Goal: Register for event/course

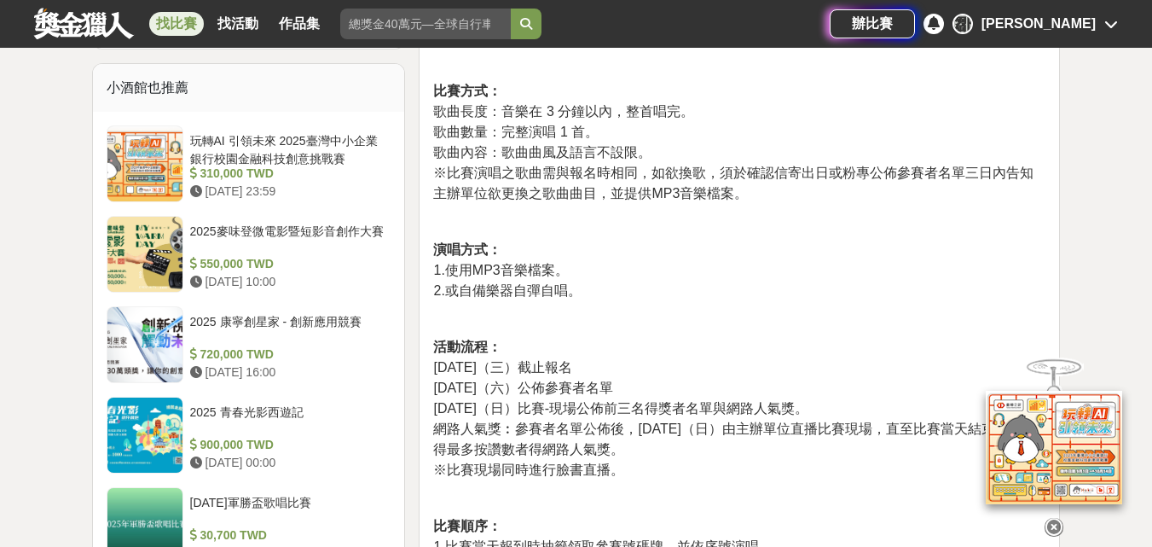
scroll to position [1450, 0]
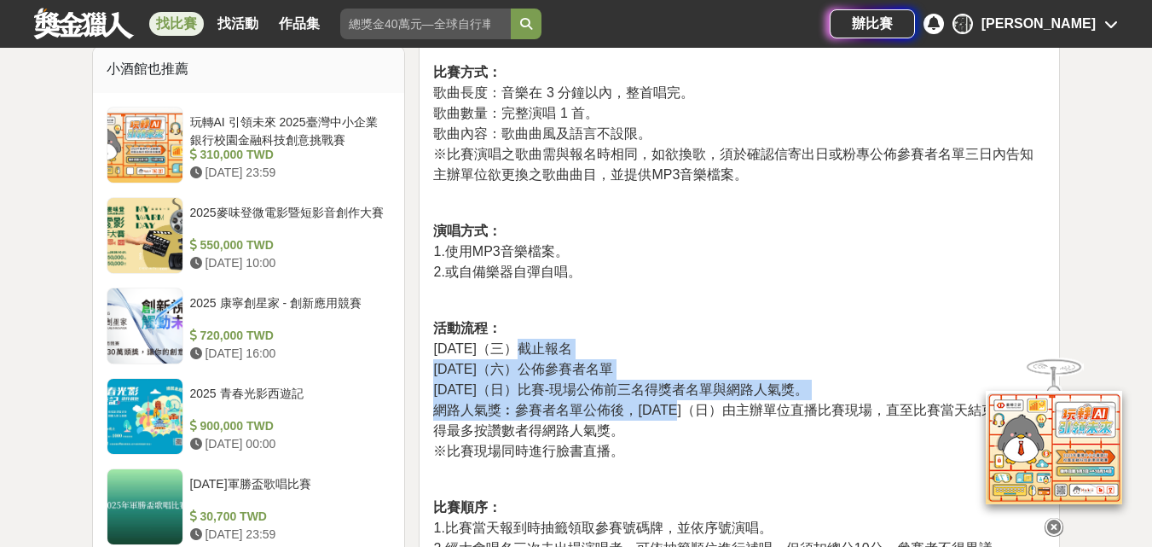
drag, startPoint x: 518, startPoint y: 375, endPoint x: 684, endPoint y: 441, distance: 178.8
click at [684, 441] on p "比賽日期： 2025年10月 26 日（星期日）14:00-17:00 ※主辦單位有權延長或縮短時間，以臉書粉專公告為主。 比賽地點： ※美軍宿舍區，確切地點…" at bounding box center [739, 310] width 612 height 2200
click at [684, 438] on span "網路人氣獎︰參賽者名單公佈後，10月26日（日）由主辦單位直播比賽現場，直至比賽當天結束為止獲得最多按讚數者得網路人氣獎。" at bounding box center [734, 420] width 602 height 35
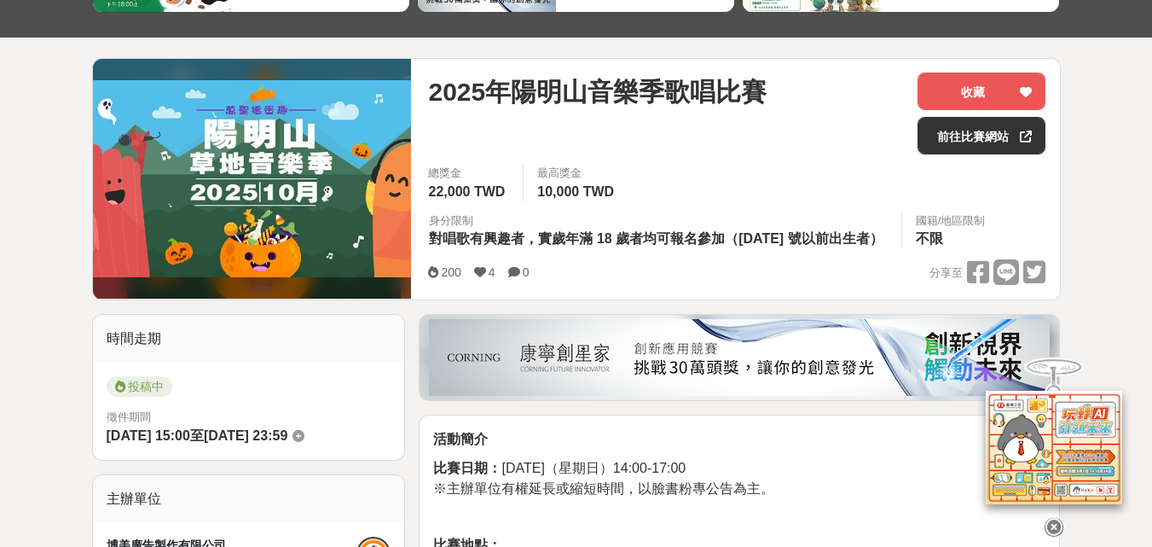
scroll to position [0, 0]
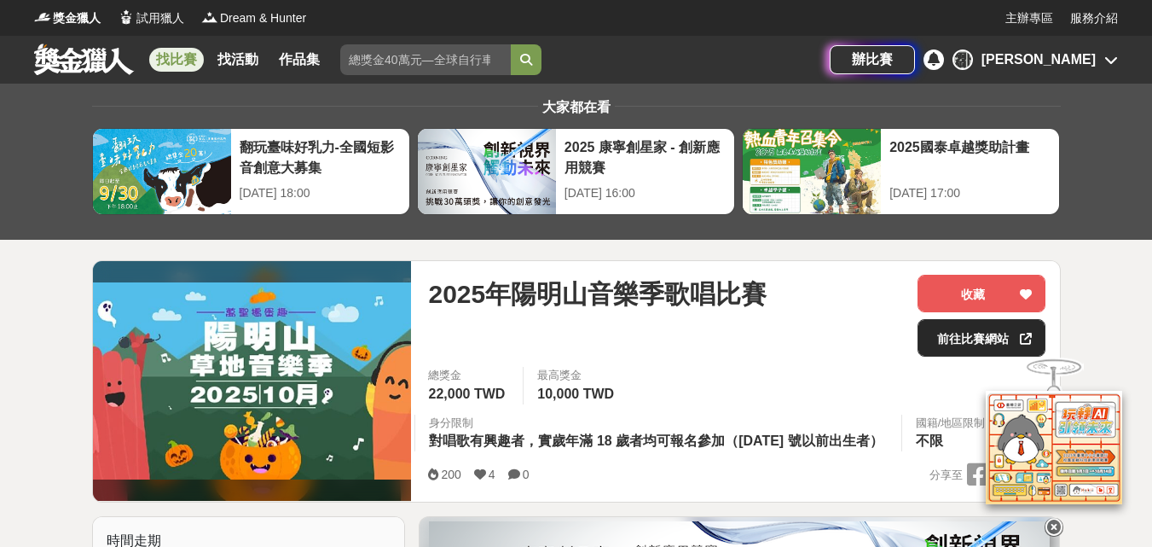
click at [972, 333] on link "前往比賽網站" at bounding box center [982, 338] width 128 height 38
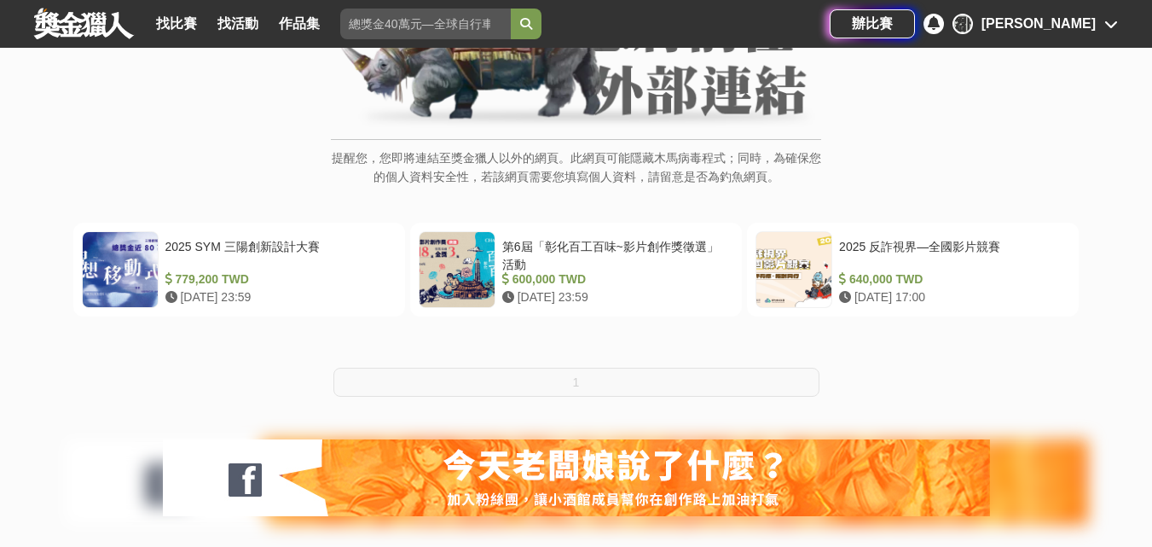
scroll to position [341, 0]
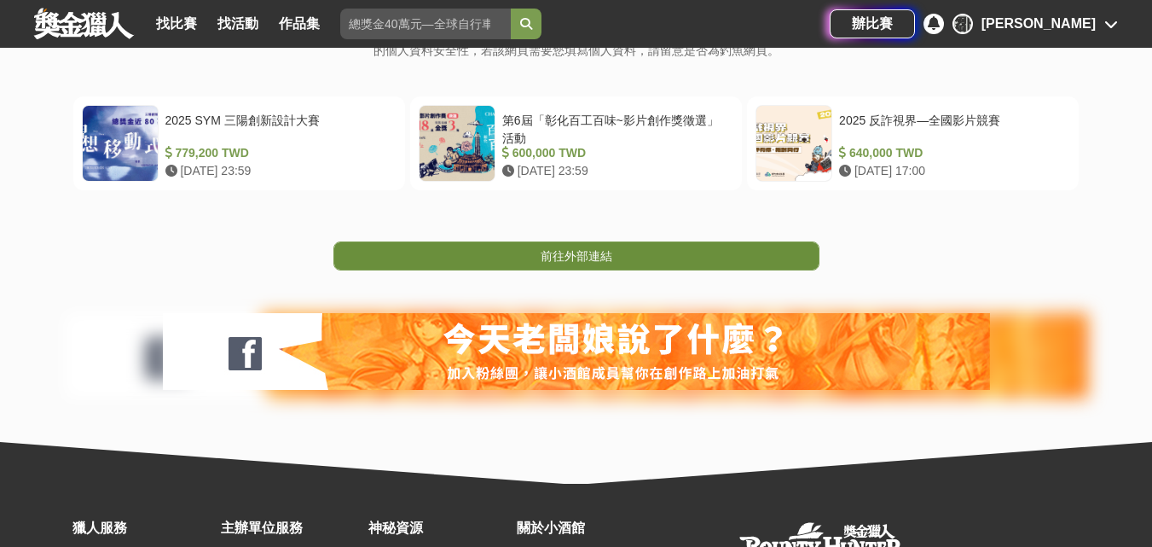
click at [567, 249] on span "前往外部連結" at bounding box center [577, 256] width 72 height 14
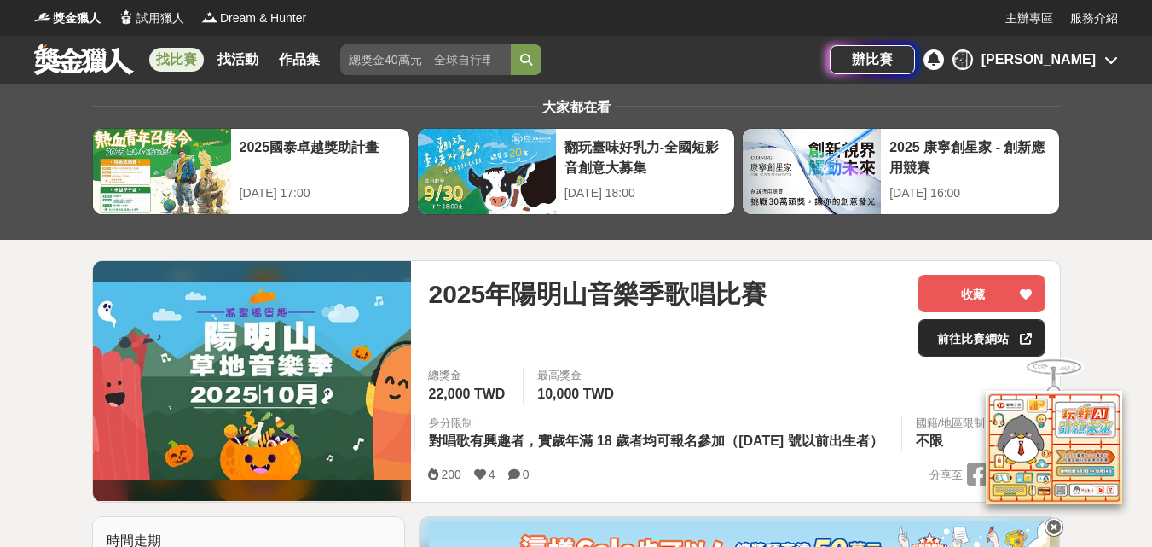
click at [936, 347] on link "前往比賽網站" at bounding box center [982, 338] width 128 height 38
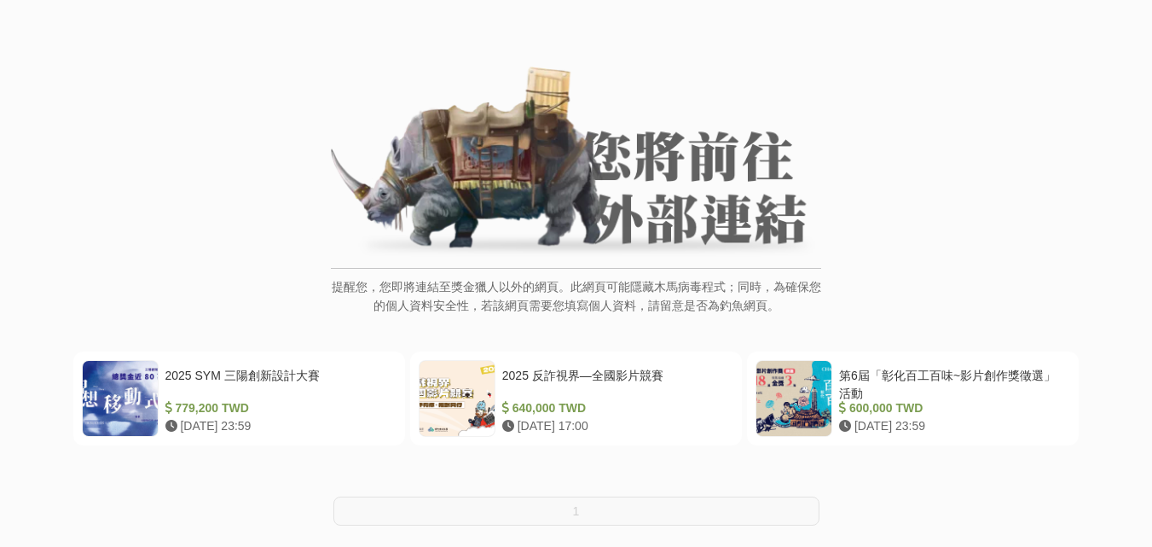
scroll to position [341, 0]
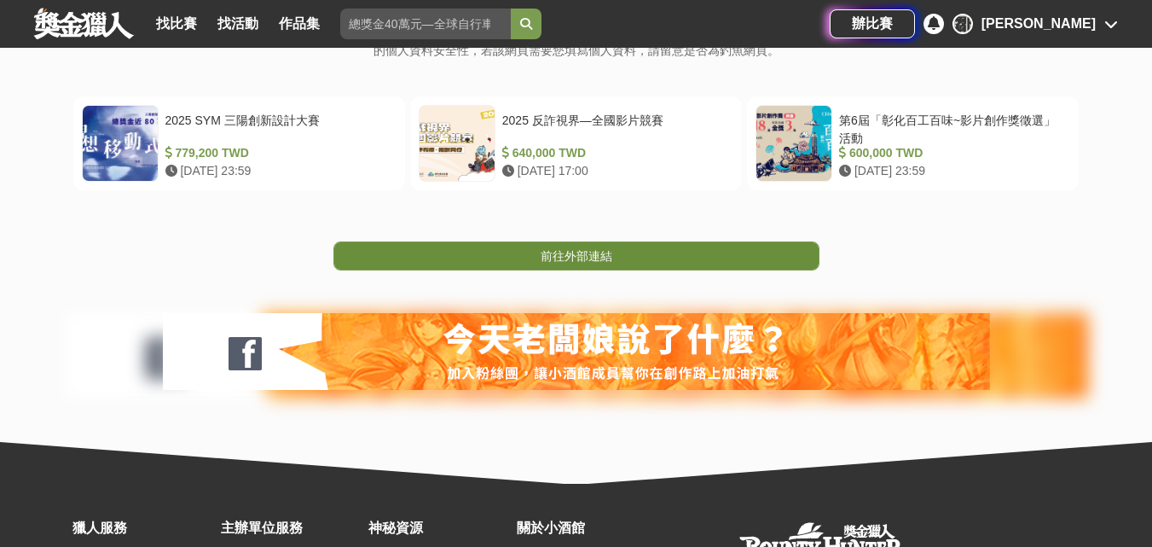
click at [599, 244] on link "前往外部連結" at bounding box center [576, 255] width 486 height 29
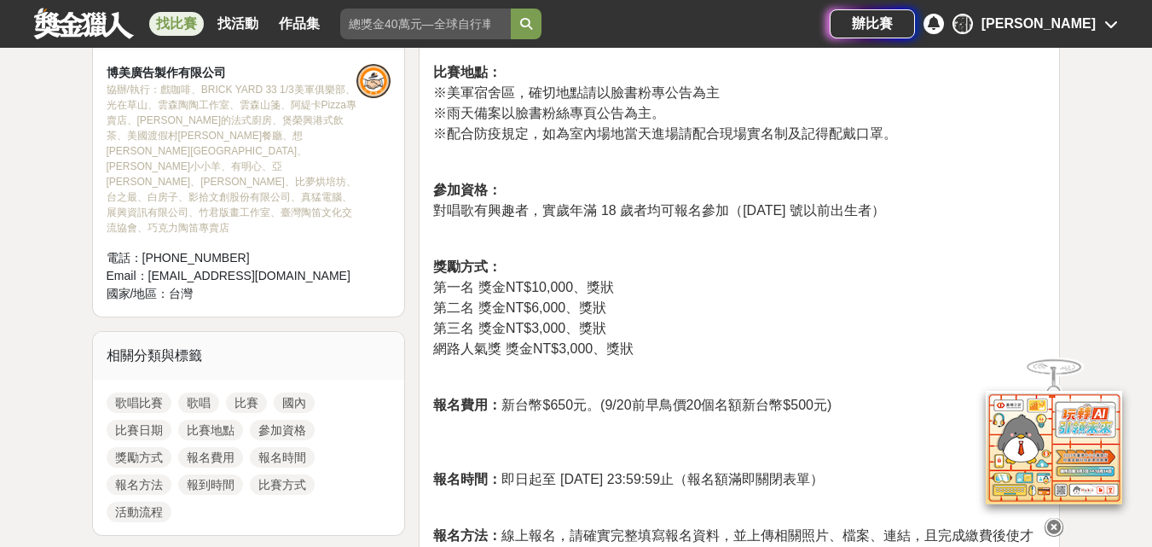
scroll to position [682, 0]
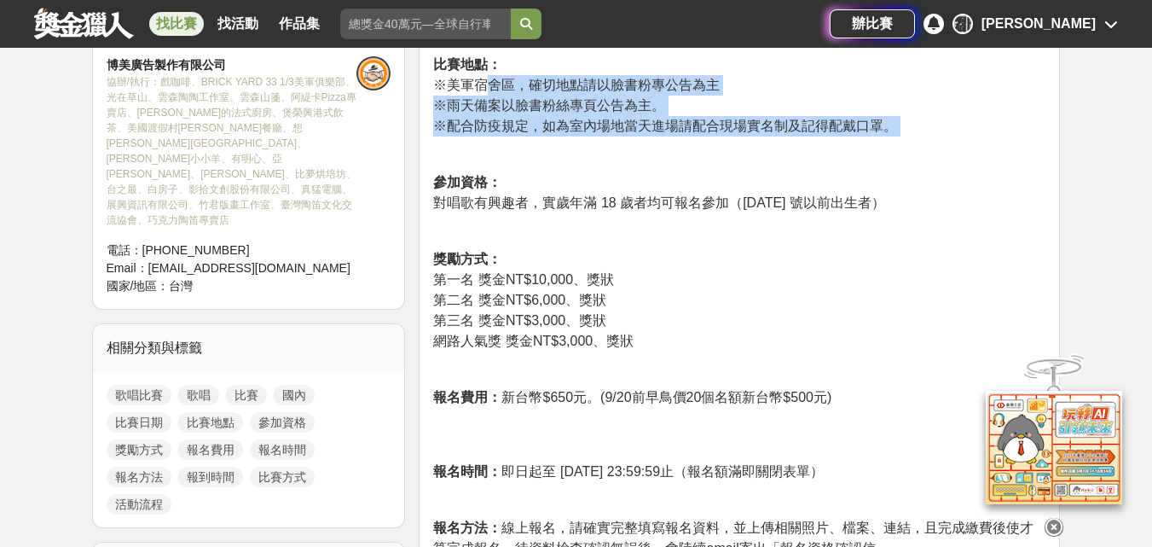
drag, startPoint x: 491, startPoint y: 137, endPoint x: 842, endPoint y: 193, distance: 354.9
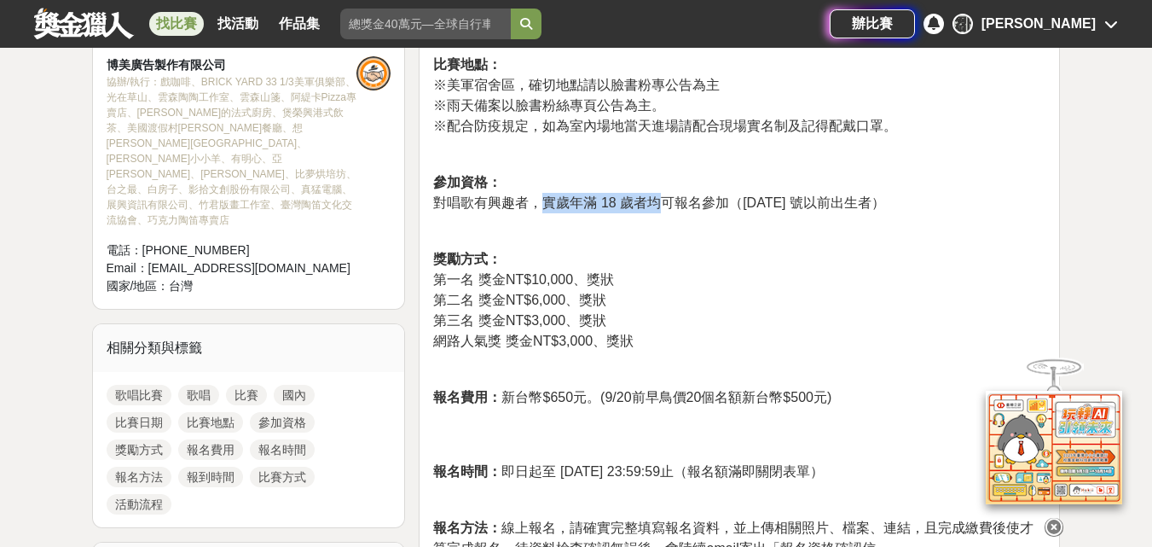
drag, startPoint x: 547, startPoint y: 250, endPoint x: 722, endPoint y: 249, distance: 174.8
click at [713, 210] on span "對唱歌有興趣者，實歲年滿 18 歲者均可報名參加（西元 2008 年 10 月 26 號以前出生者）" at bounding box center [659, 202] width 452 height 14
click at [726, 210] on span "對唱歌有興趣者，實歲年滿 18 歲者均可報名參加（西元 2008 年 10 月 26 號以前出生者）" at bounding box center [659, 202] width 452 height 14
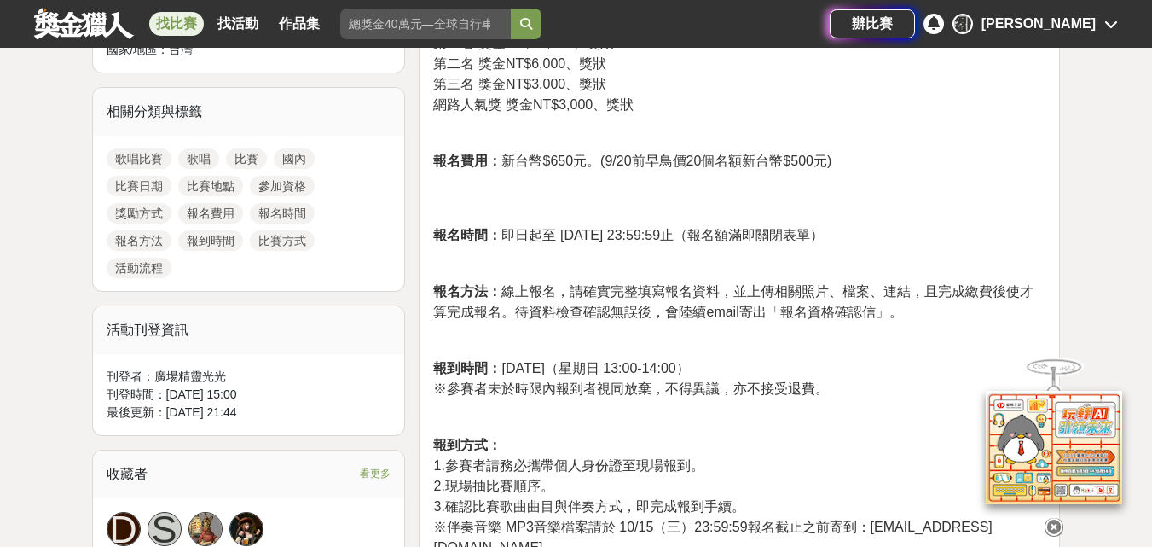
scroll to position [938, 0]
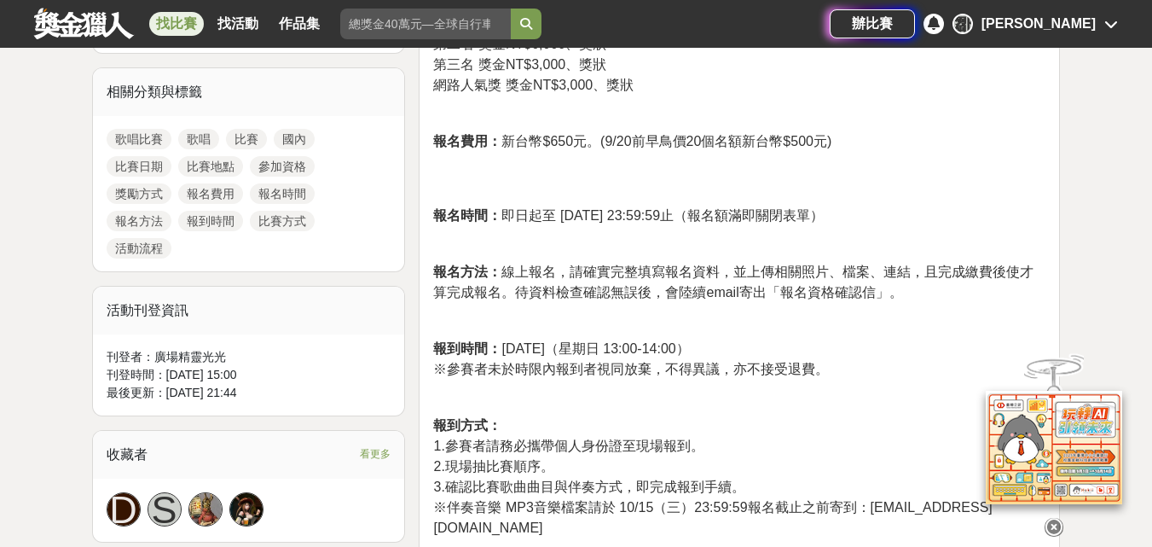
drag, startPoint x: 542, startPoint y: 261, endPoint x: 850, endPoint y: 264, distance: 308.8
click at [824, 223] on span "報名時間： 即日起至 2025 年 10月 15 日 23:59:59止（報名額滿即關閉表單）" at bounding box center [628, 215] width 391 height 14
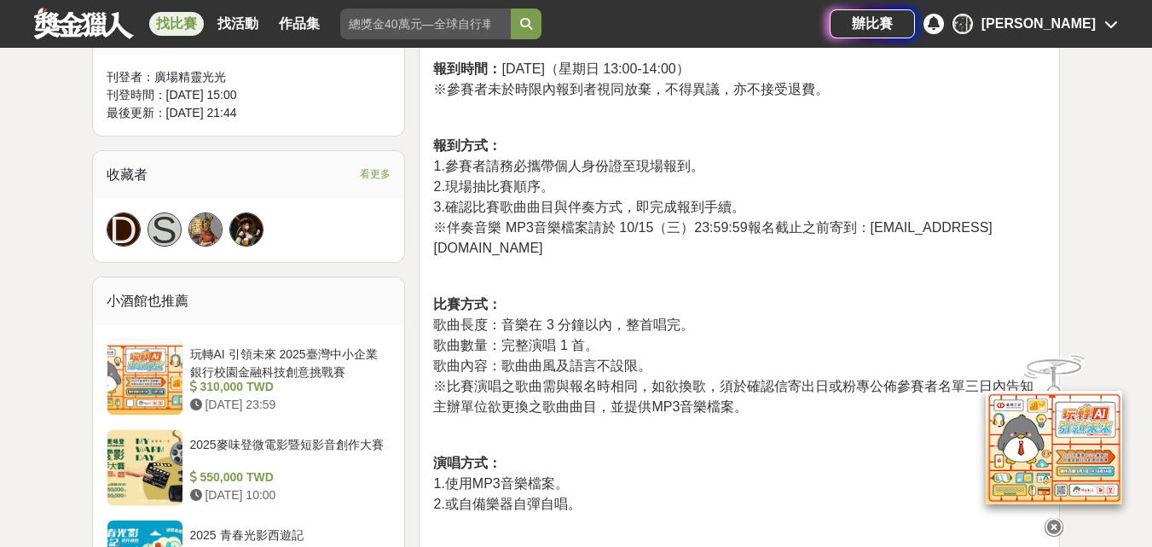
scroll to position [1450, 0]
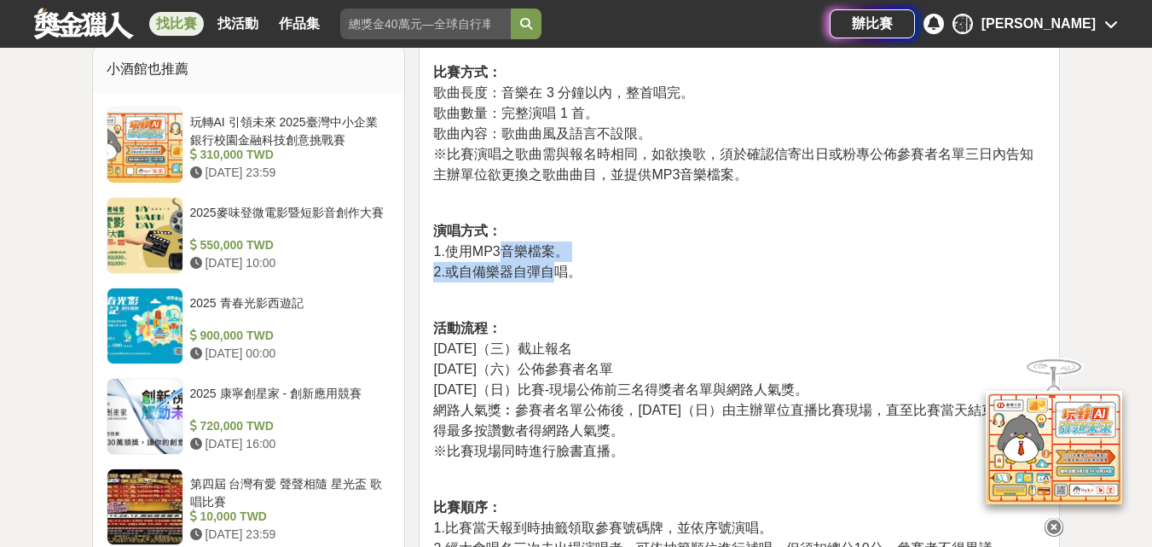
drag, startPoint x: 508, startPoint y: 282, endPoint x: 570, endPoint y: 298, distance: 63.5
click at [569, 298] on p "比賽日期： 2025年10月 26 日（星期日）14:00-17:00 ※主辦單位有權延長或縮短時間，以臉書粉專公告為主。 比賽地點： ※美軍宿舍區，確切地點…" at bounding box center [739, 310] width 612 height 2200
click at [570, 279] on span "2.或自備樂器自彈自唱。" at bounding box center [507, 271] width 148 height 14
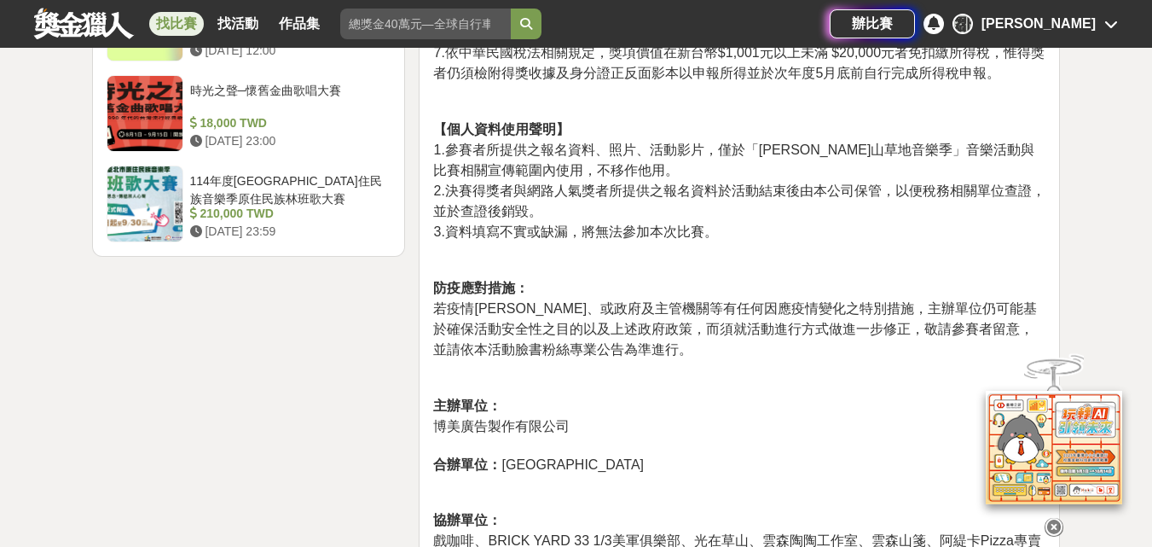
scroll to position [2388, 0]
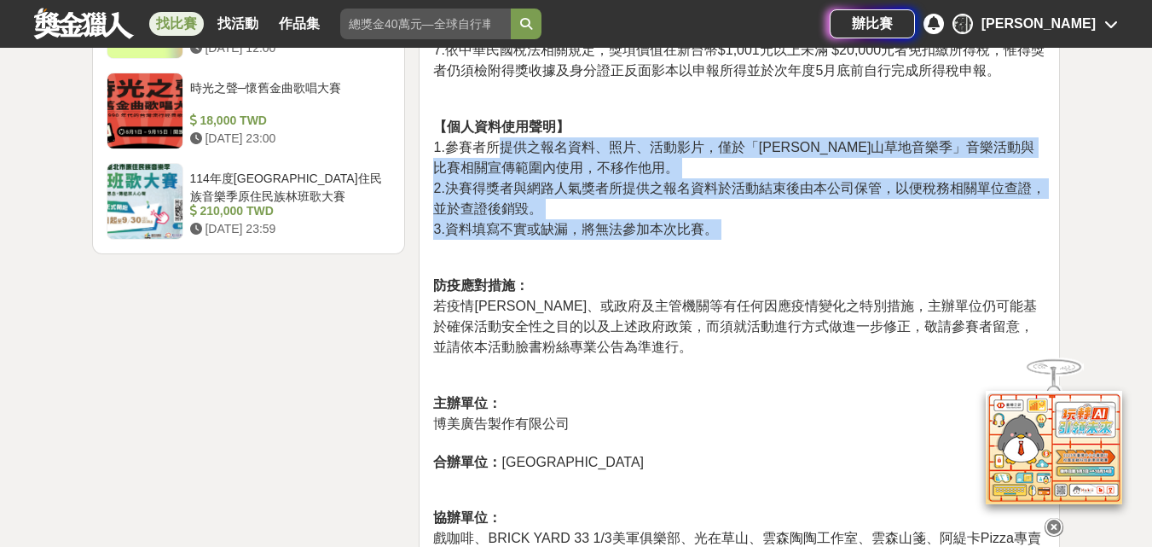
drag, startPoint x: 505, startPoint y: 177, endPoint x: 705, endPoint y: 270, distance: 220.9
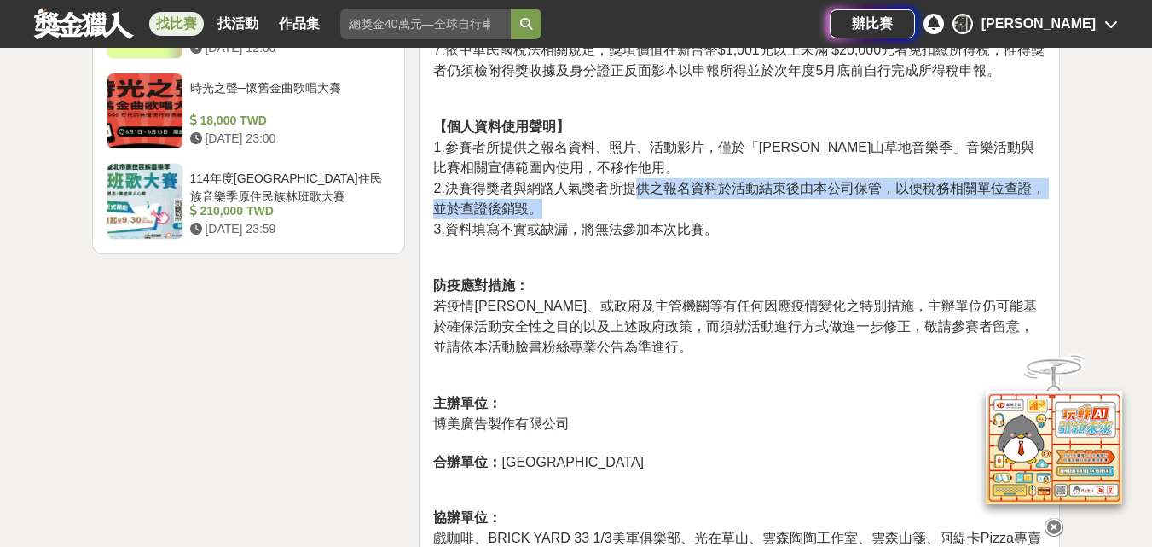
drag, startPoint x: 635, startPoint y: 219, endPoint x: 815, endPoint y: 228, distance: 180.2
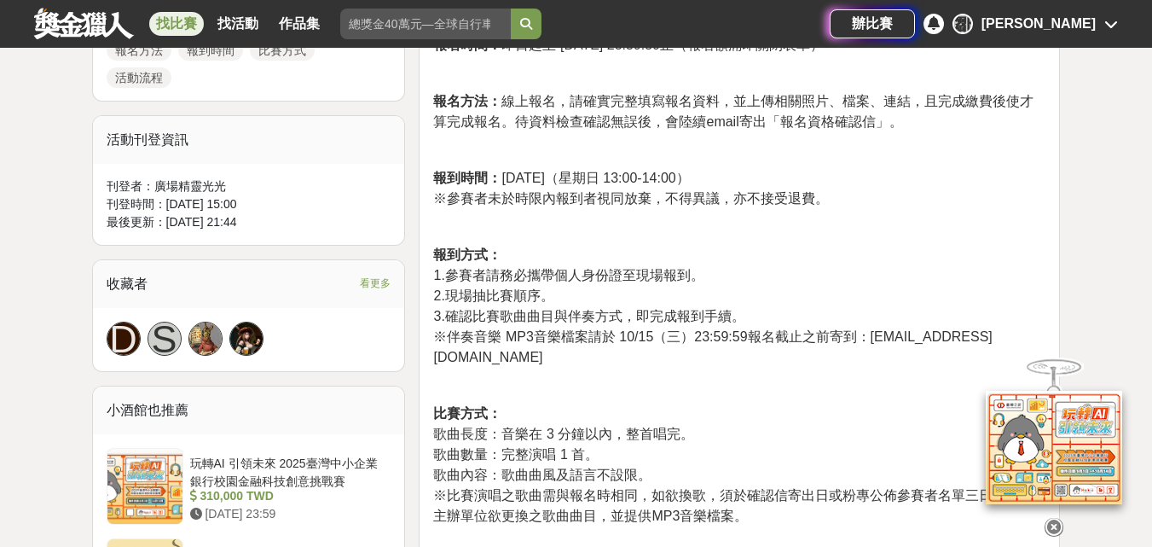
scroll to position [938, 0]
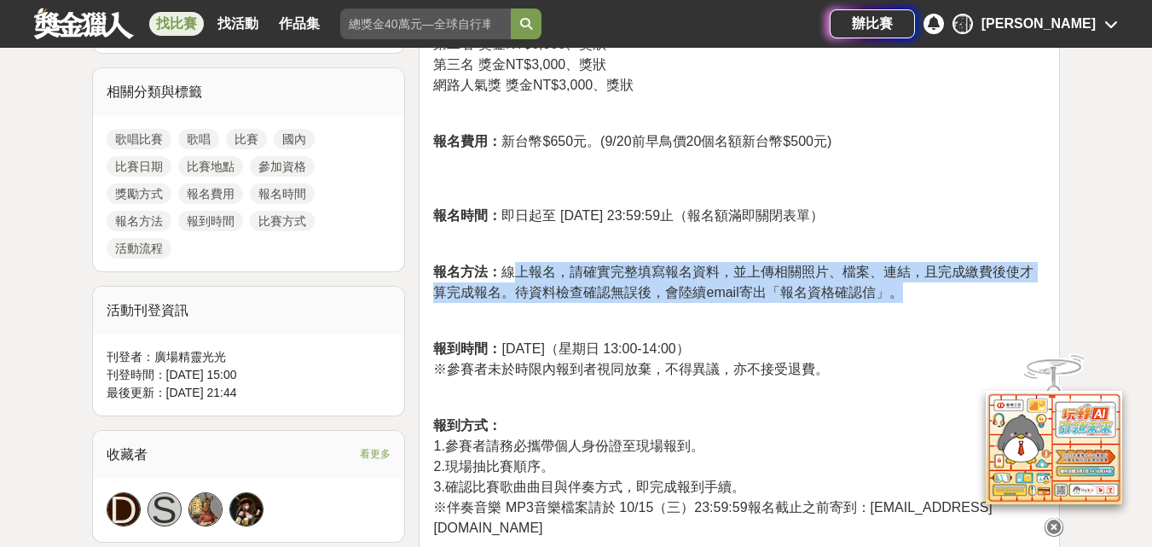
drag, startPoint x: 511, startPoint y: 319, endPoint x: 1024, endPoint y: 335, distance: 513.7
drag, startPoint x: 513, startPoint y: 325, endPoint x: 914, endPoint y: 345, distance: 401.4
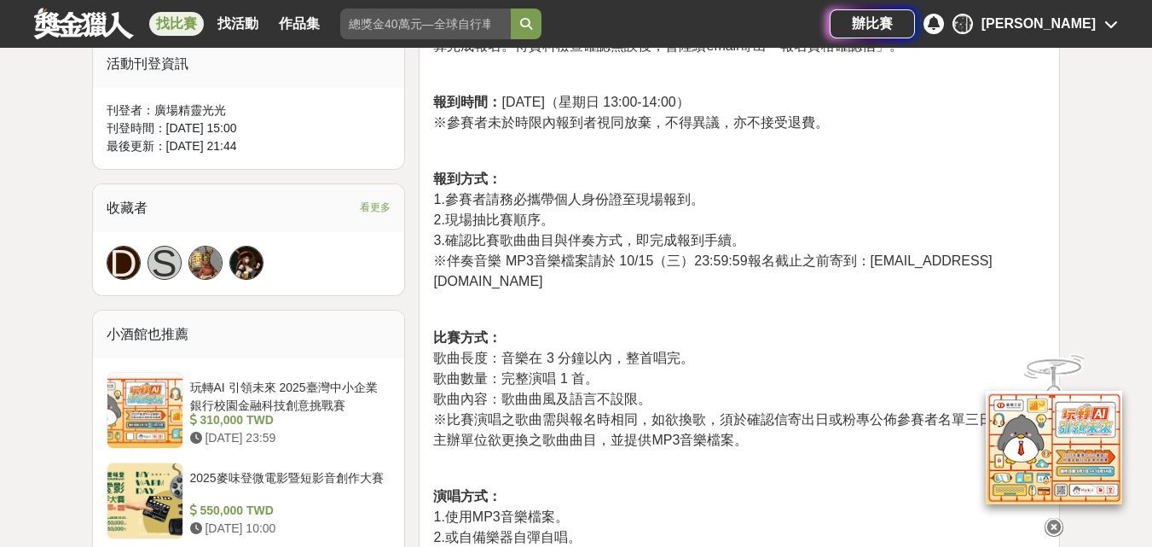
scroll to position [1194, 0]
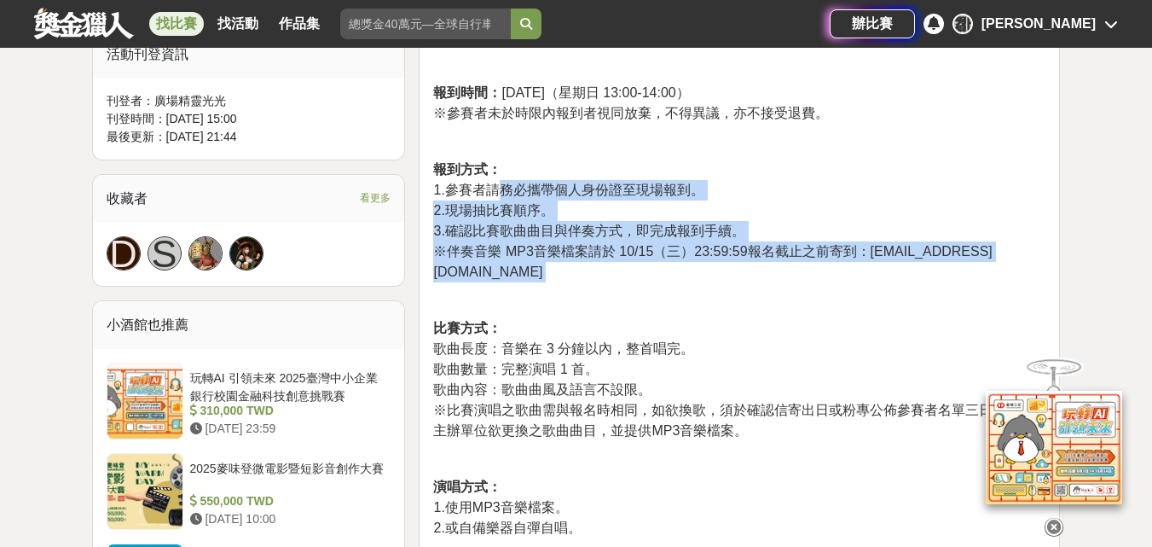
drag, startPoint x: 504, startPoint y: 239, endPoint x: 743, endPoint y: 310, distance: 249.3
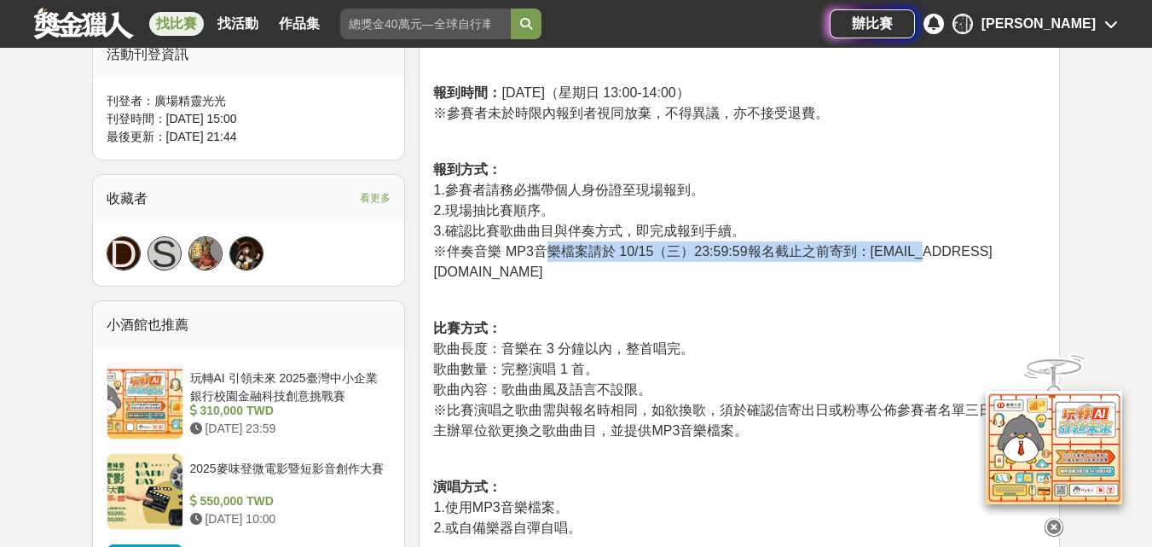
drag, startPoint x: 550, startPoint y: 298, endPoint x: 928, endPoint y: 309, distance: 378.0
click at [928, 279] on span "※伴奏音樂 MP3音樂檔案請於 10/15（三）23:59:59報名截止之前寄到：ymsmusic2022@gmail.com" at bounding box center [712, 261] width 559 height 35
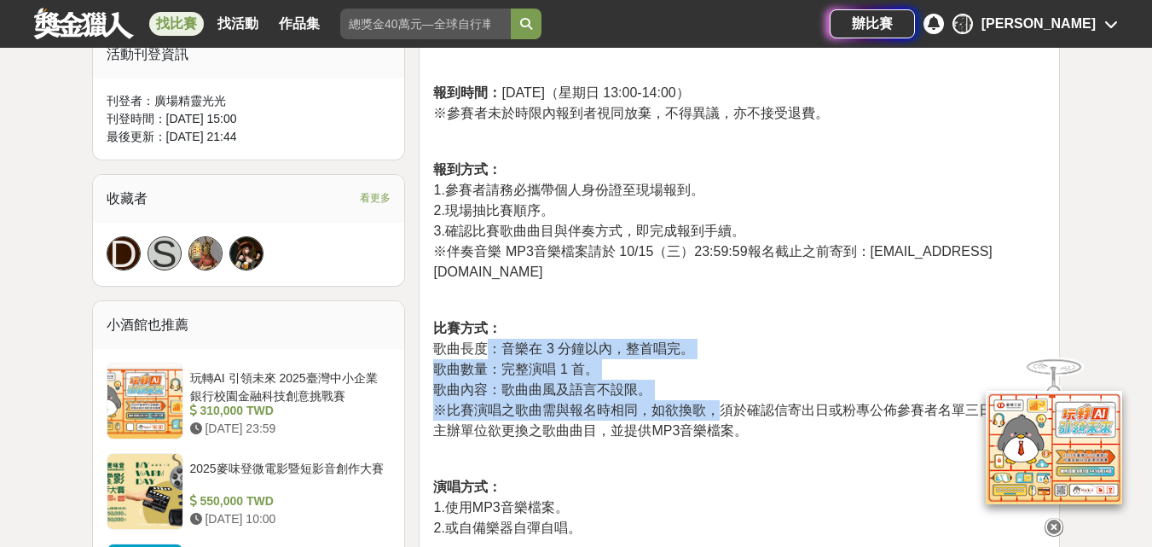
drag, startPoint x: 484, startPoint y: 371, endPoint x: 723, endPoint y: 447, distance: 250.6
click at [723, 438] on span "※比賽演唱之歌曲需與報名時相同，如欲換歌，須於確認信寄出日或粉專公佈參賽者名單三日內告知主辦單位欲更換之歌曲曲目，並提供MP3音樂檔案。" at bounding box center [733, 420] width 600 height 35
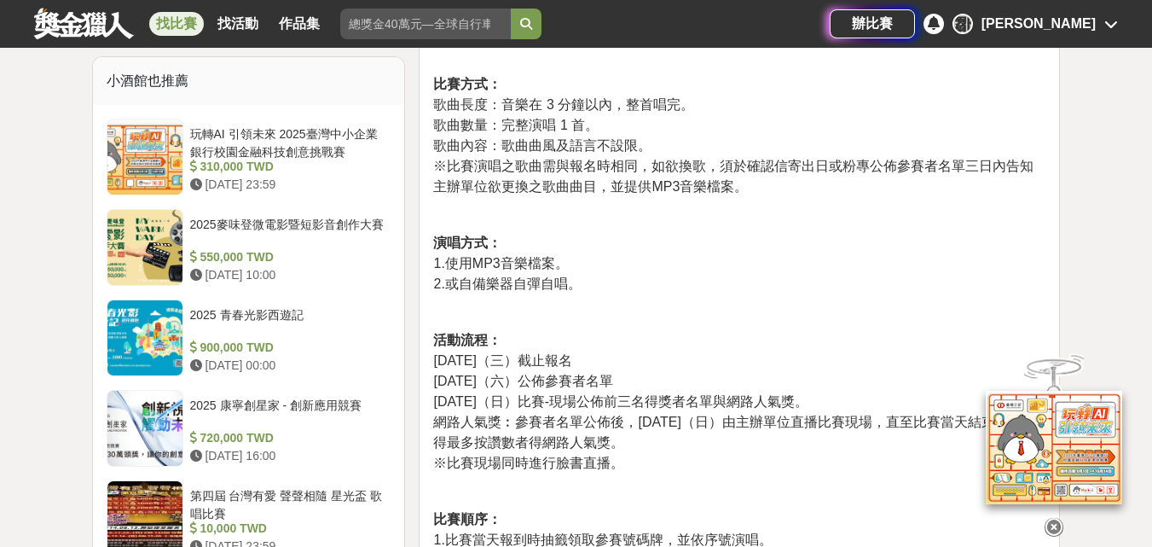
scroll to position [1535, 0]
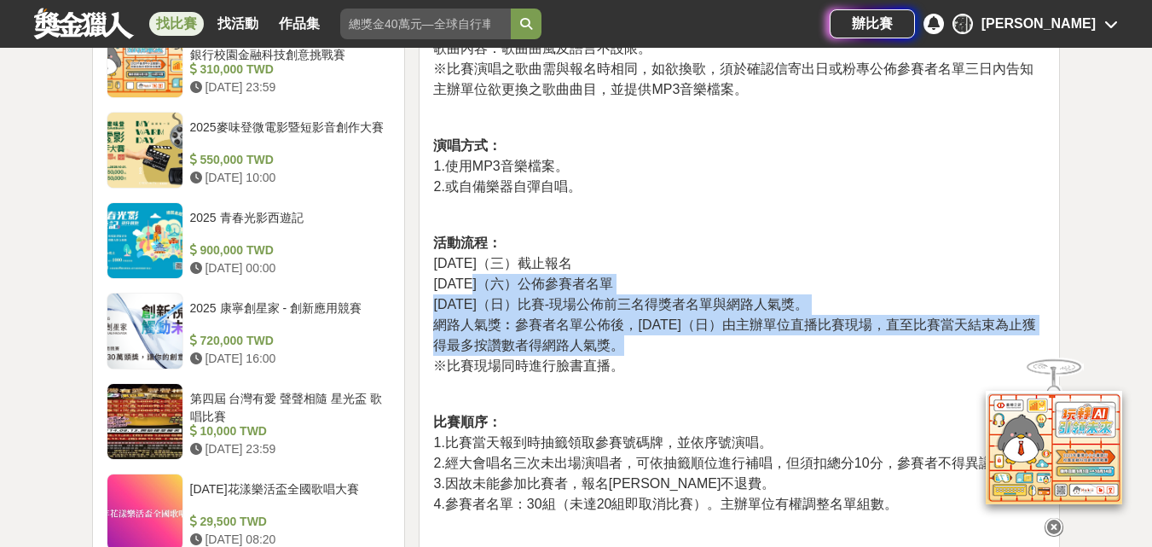
drag, startPoint x: 479, startPoint y: 298, endPoint x: 642, endPoint y: 377, distance: 181.2
click at [642, 377] on p "比賽日期： 2025年10月 26 日（星期日）14:00-17:00 ※主辦單位有權延長或縮短時間，以臉書粉專公告為主。 比賽地點： ※美軍宿舍區，確切地點…" at bounding box center [739, 225] width 612 height 2200
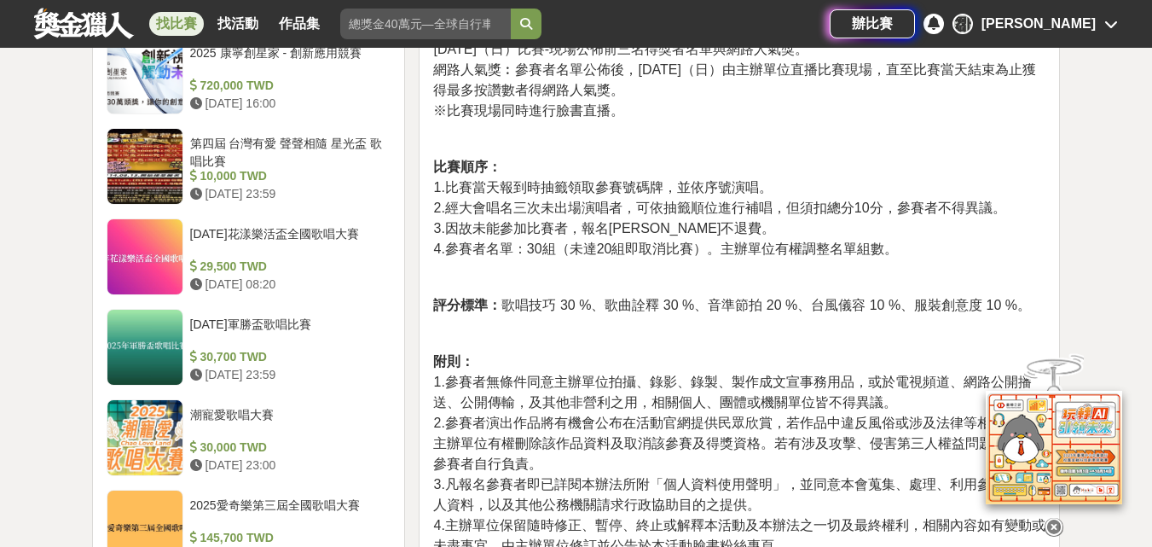
scroll to position [1791, 0]
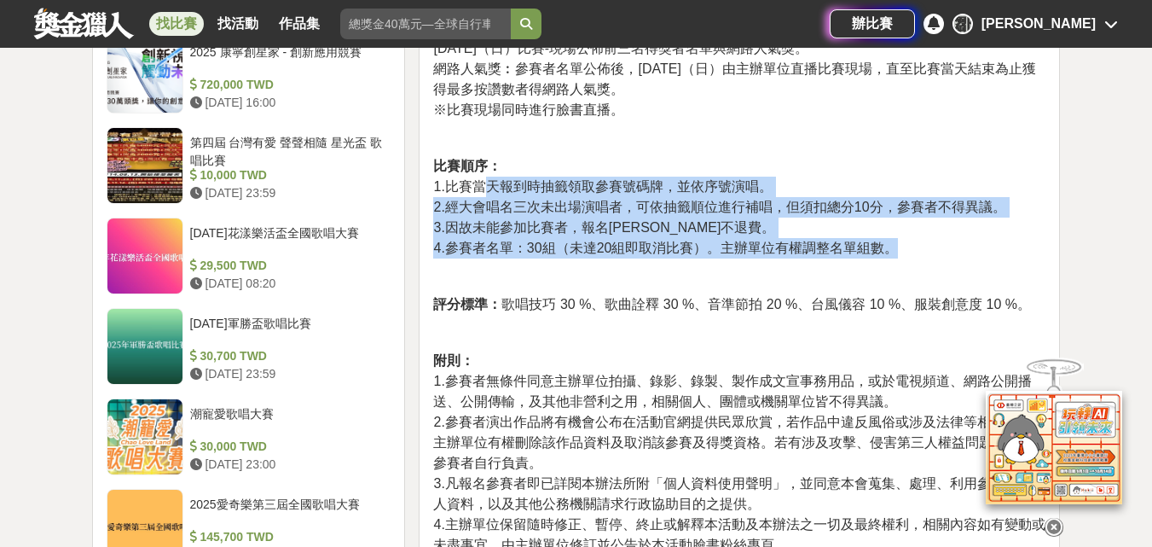
drag, startPoint x: 485, startPoint y: 223, endPoint x: 922, endPoint y: 285, distance: 441.0
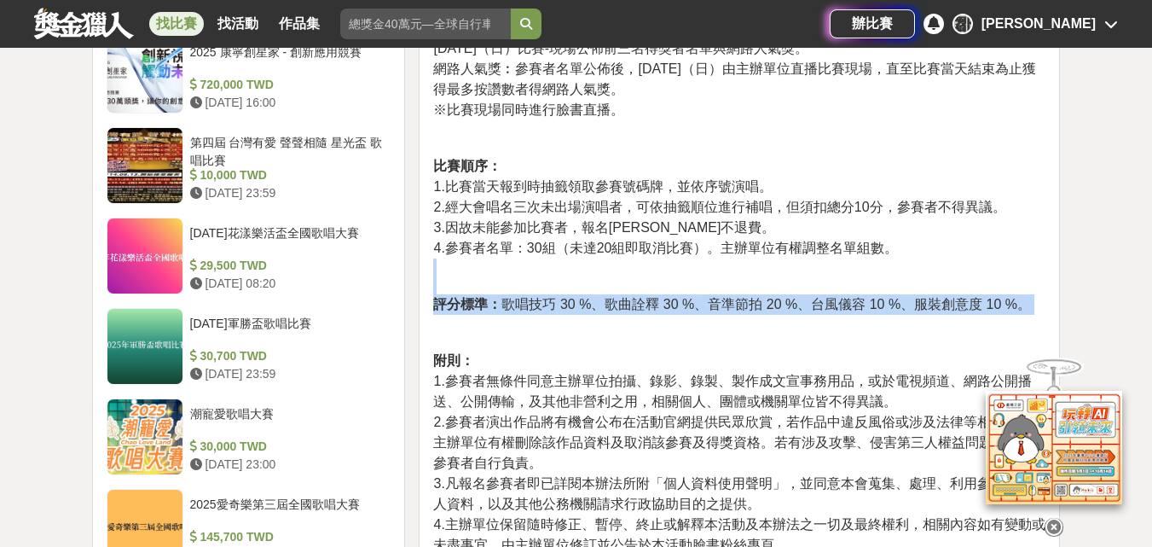
drag, startPoint x: 714, startPoint y: 319, endPoint x: 822, endPoint y: 351, distance: 112.8
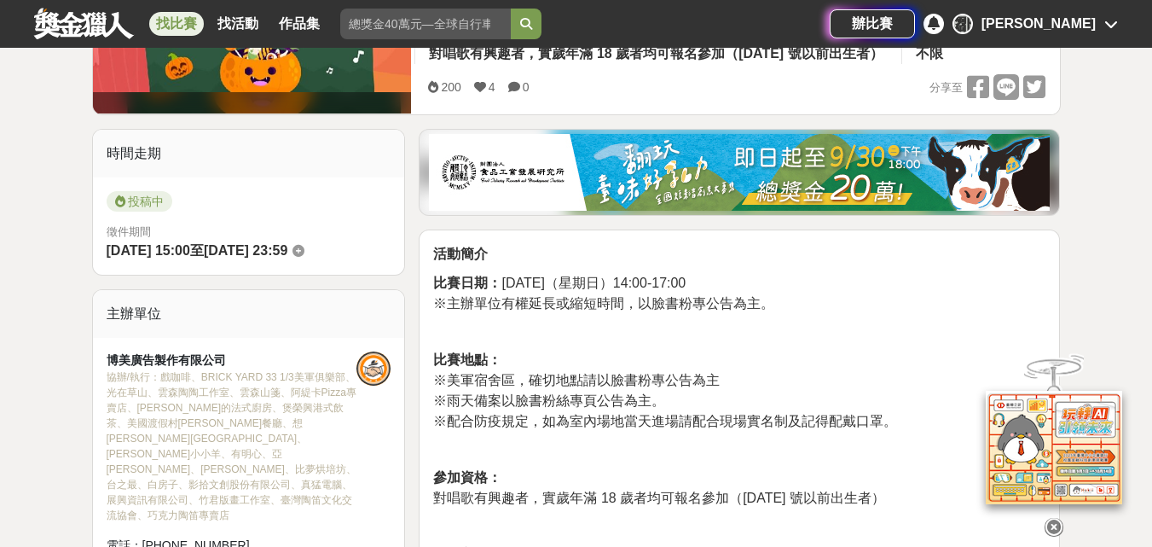
scroll to position [171, 0]
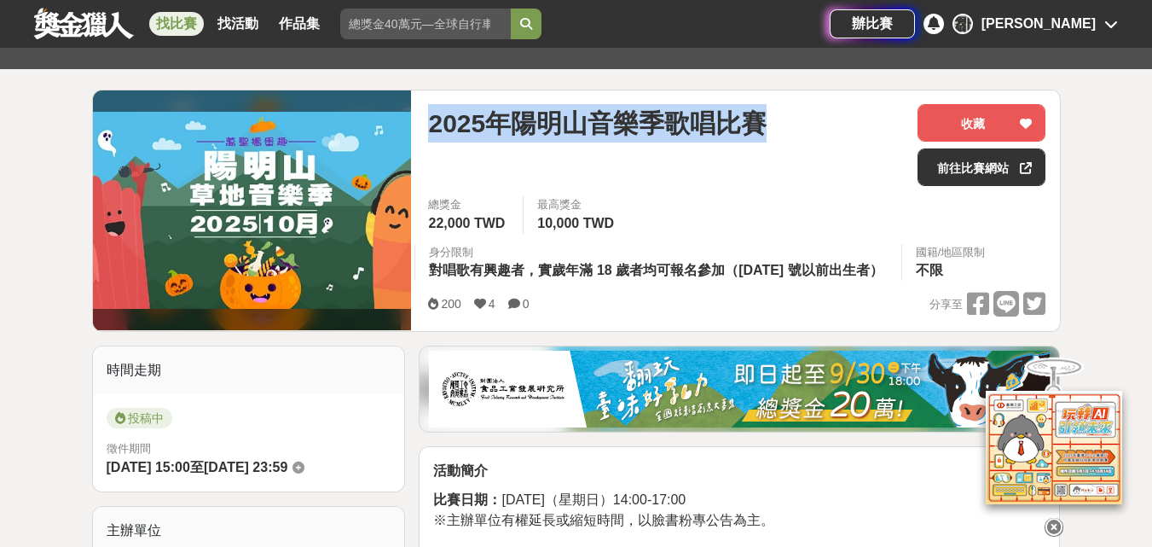
drag, startPoint x: 428, startPoint y: 121, endPoint x: 795, endPoint y: 124, distance: 366.7
click at [795, 124] on div "2025年陽明山音樂季歌唱比賽" at bounding box center [666, 123] width 476 height 38
click at [947, 171] on link "前往比賽網站" at bounding box center [982, 167] width 128 height 38
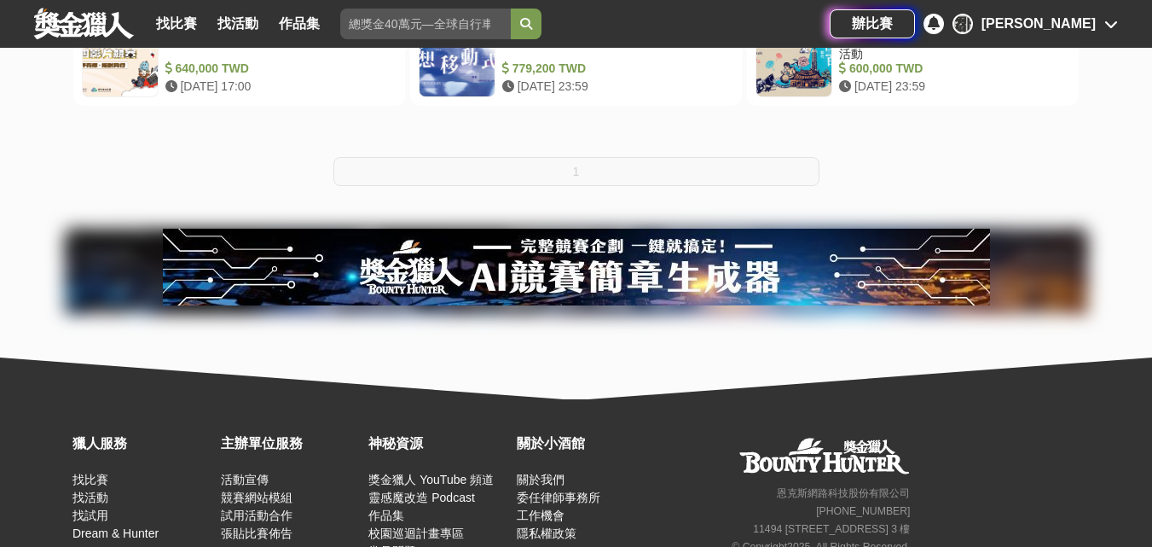
scroll to position [426, 0]
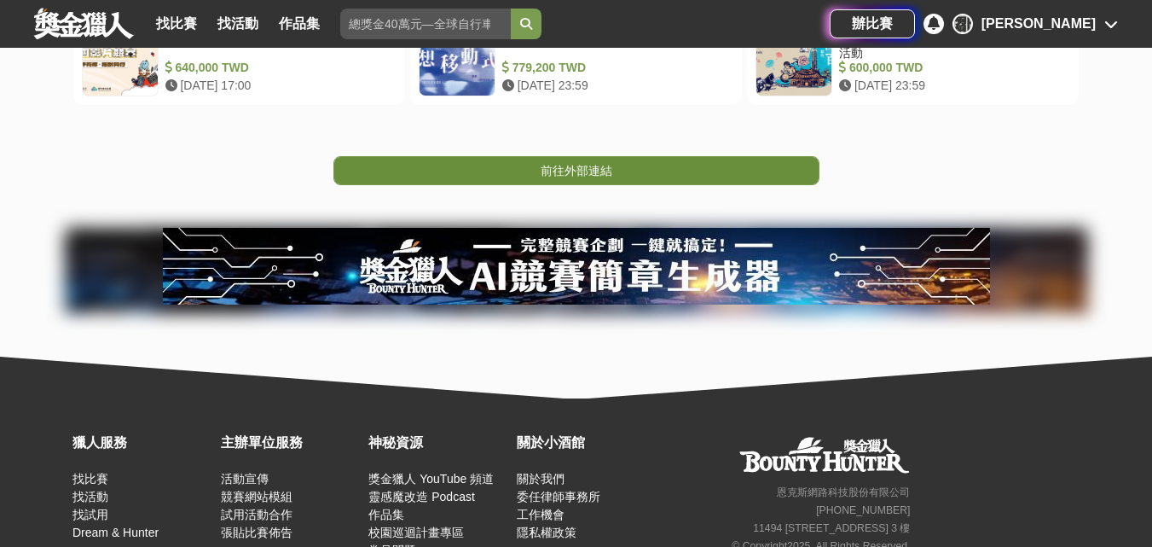
click at [587, 164] on span "前往外部連結" at bounding box center [577, 171] width 72 height 14
